Goal: Task Accomplishment & Management: Manage account settings

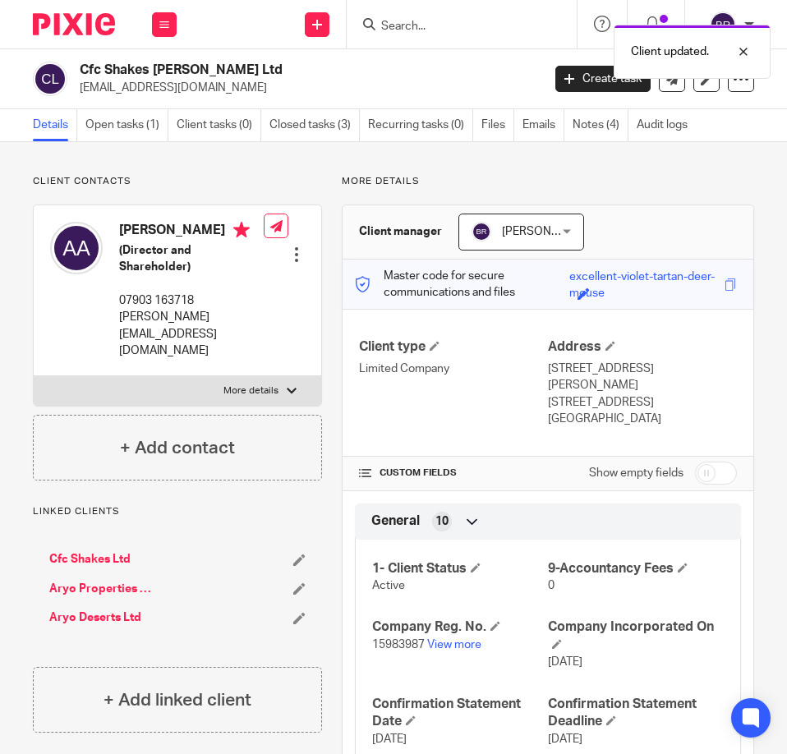
click at [417, 23] on div "Client updated." at bounding box center [581, 47] width 377 height 62
click at [400, 29] on div "Client updated." at bounding box center [581, 47] width 377 height 62
click at [408, 25] on div "Client updated." at bounding box center [581, 47] width 377 height 62
click at [408, 25] on input "Search" at bounding box center [453, 27] width 148 height 15
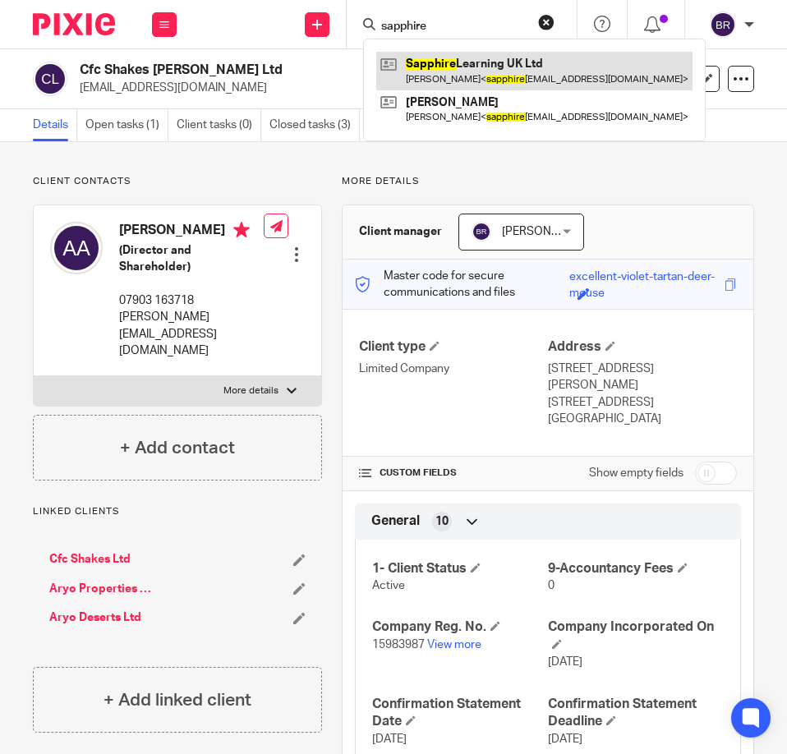
type input "sapphire"
click at [503, 67] on link at bounding box center [534, 71] width 316 height 38
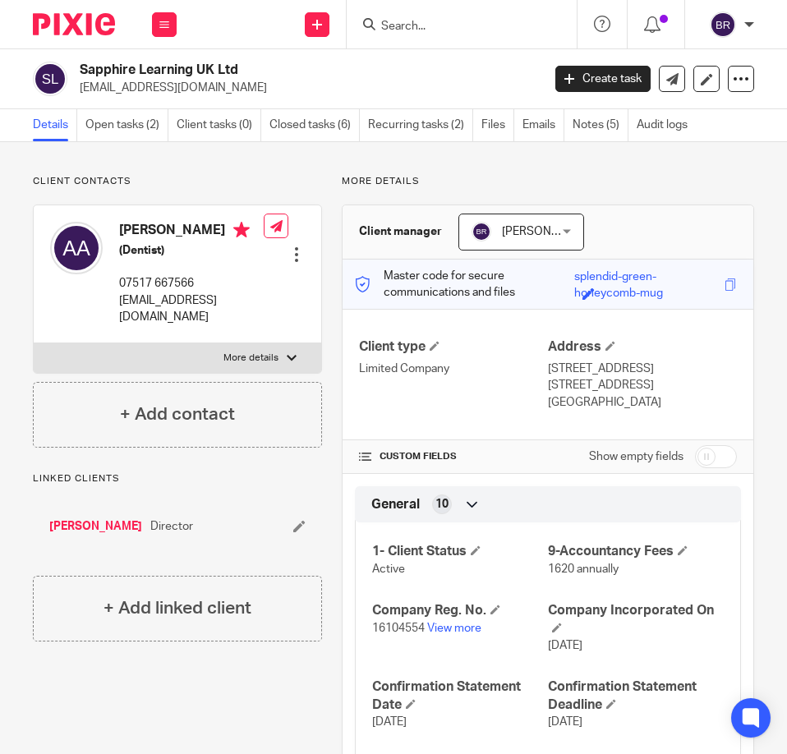
click at [701, 468] on input "checkbox" at bounding box center [716, 456] width 42 height 23
checkbox input "true"
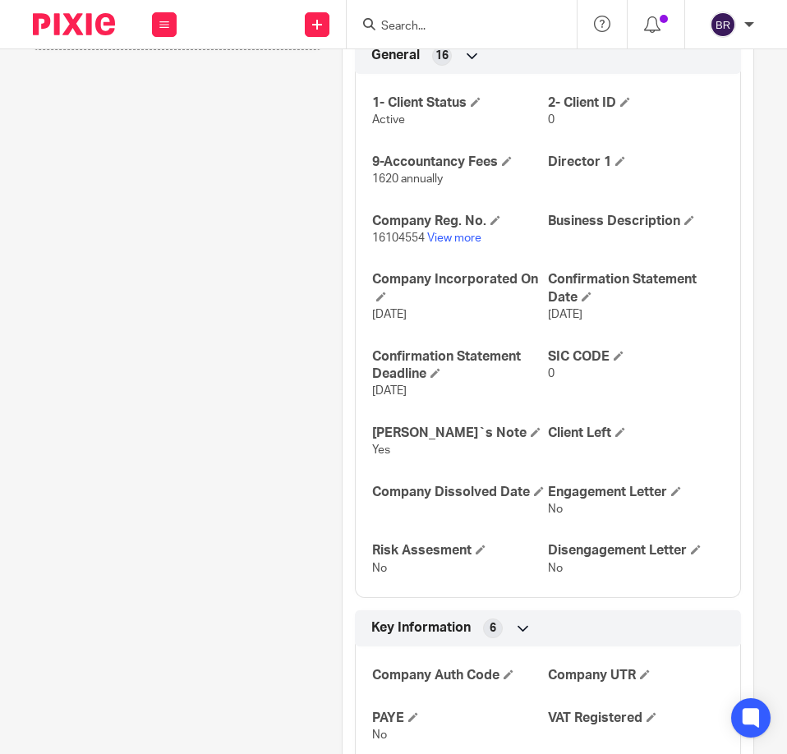
scroll to position [657, 0]
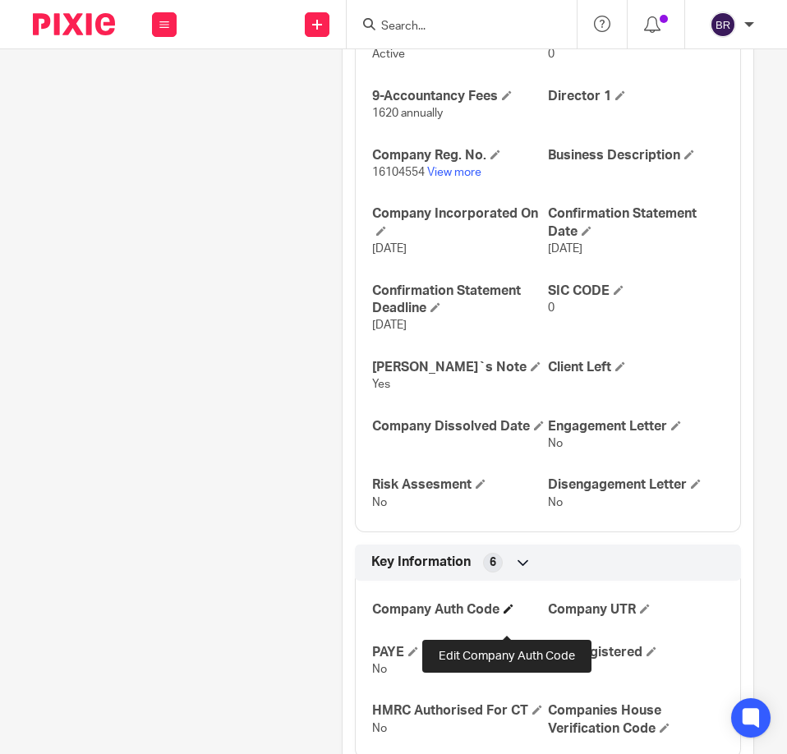
click at [511, 614] on span at bounding box center [508, 609] width 10 height 10
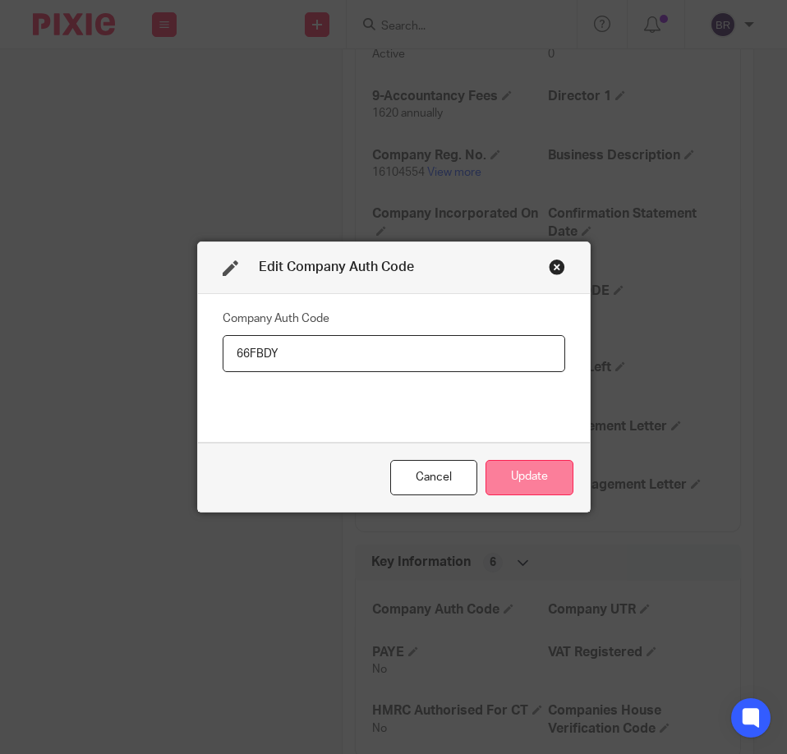
type input "66FBDY"
click at [548, 466] on button "Update" at bounding box center [529, 477] width 88 height 35
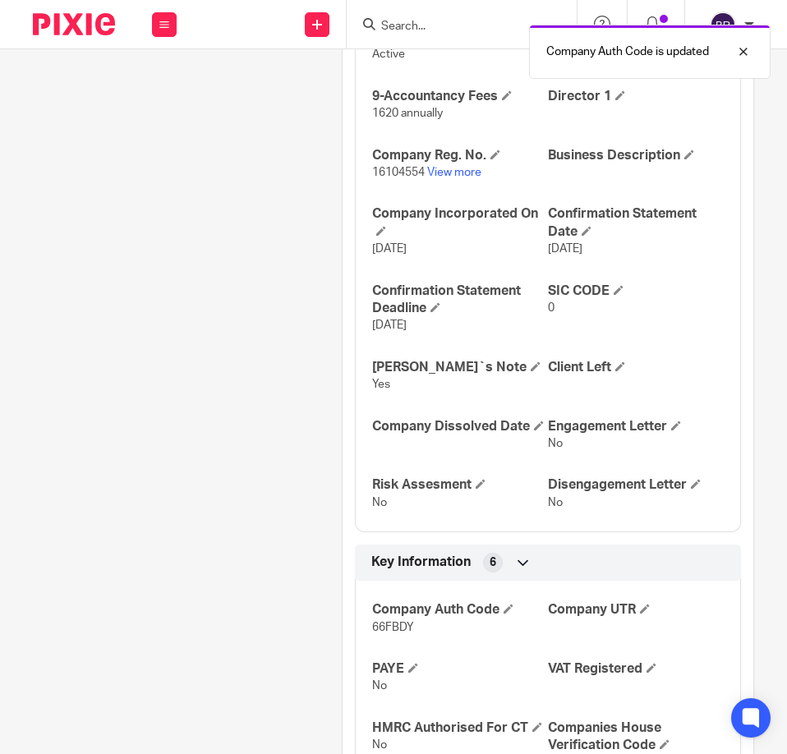
scroll to position [0, 0]
